Goal: Transaction & Acquisition: Purchase product/service

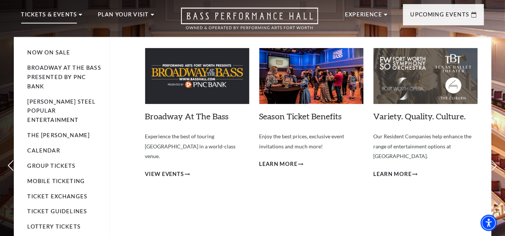
scroll to position [30, 0]
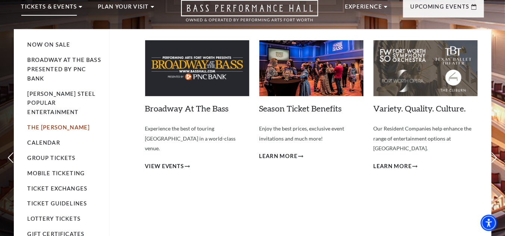
click at [52, 124] on link "The [PERSON_NAME]" at bounding box center [59, 127] width 62 height 6
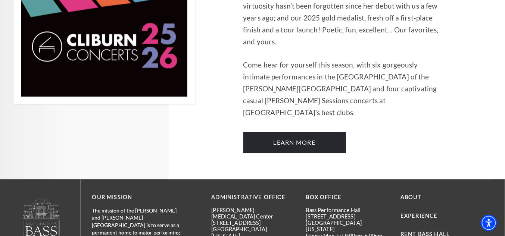
scroll to position [627, 0]
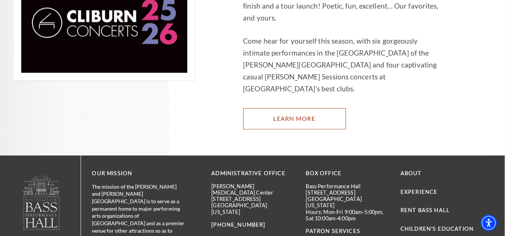
click at [275, 108] on link "Learn More" at bounding box center [294, 118] width 103 height 21
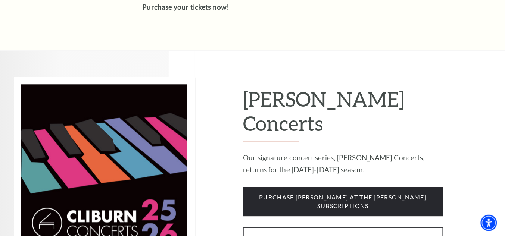
scroll to position [537, 0]
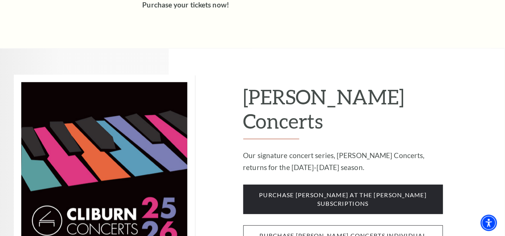
click at [343, 225] on span "purchase cliburn concerts individual tickets" at bounding box center [343, 239] width 200 height 29
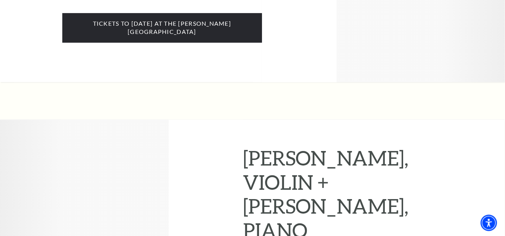
scroll to position [3941, 0]
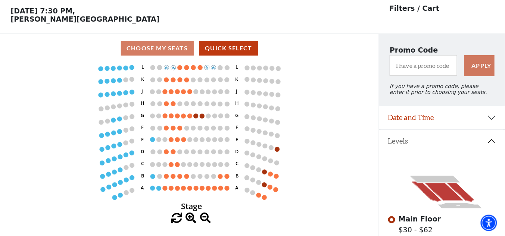
scroll to position [85, 0]
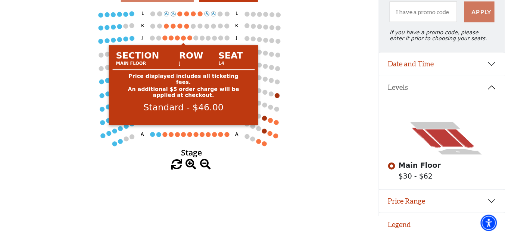
click at [183, 36] on circle at bounding box center [183, 38] width 5 height 5
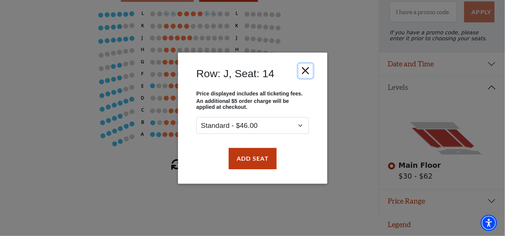
click at [305, 71] on button "Close" at bounding box center [305, 70] width 14 height 14
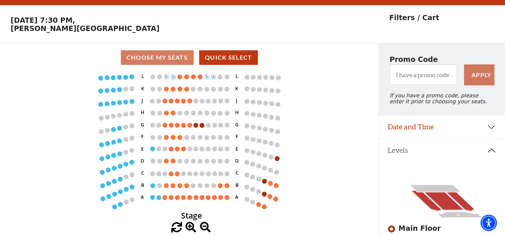
scroll to position [0, 0]
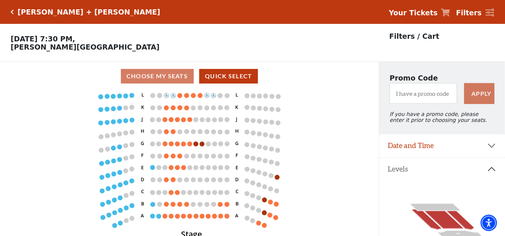
click at [13, 15] on div "Tessa Lark + Misha Namirovsky" at bounding box center [86, 12] width 150 height 9
click at [13, 11] on icon "Click here to go back to filters" at bounding box center [12, 11] width 3 height 5
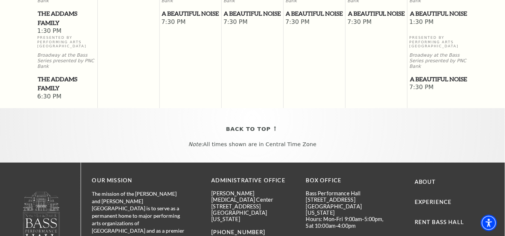
scroll to position [808, 0]
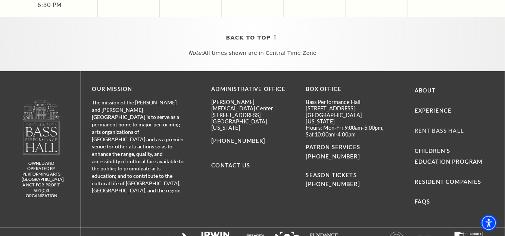
click at [421, 128] on link "Rent Bass Hall" at bounding box center [439, 131] width 49 height 6
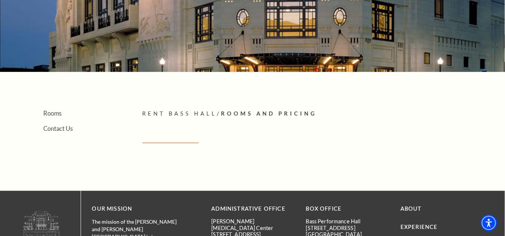
scroll to position [149, 0]
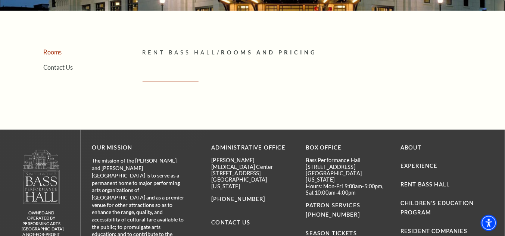
click at [50, 51] on link "Rooms" at bounding box center [53, 52] width 18 height 7
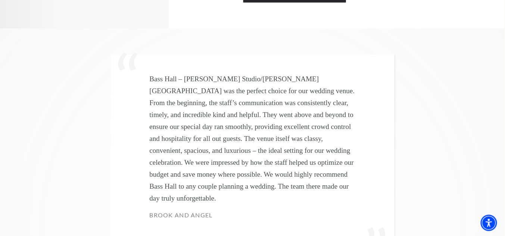
scroll to position [2000, 0]
